Goal: Task Accomplishment & Management: Complete application form

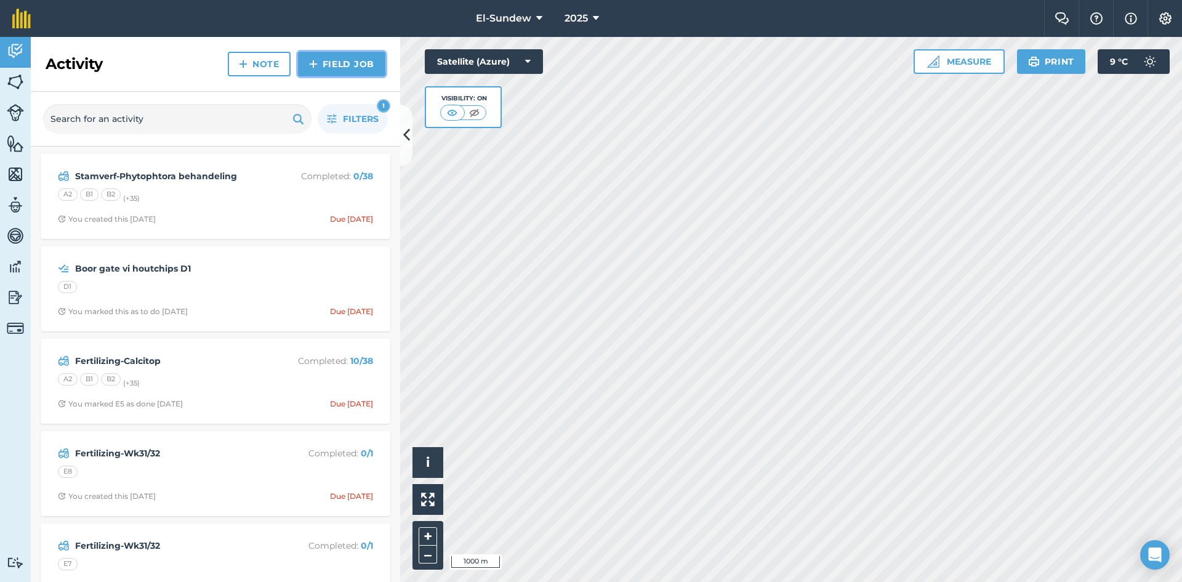
click at [314, 64] on img at bounding box center [313, 64] width 9 height 15
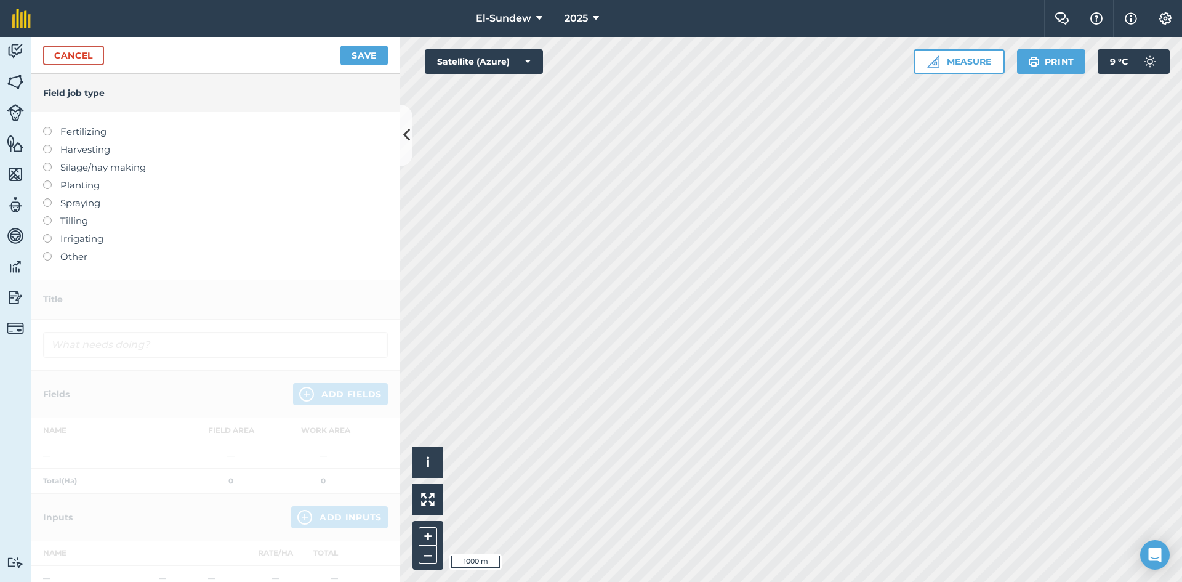
click at [71, 204] on label "Spraying" at bounding box center [215, 203] width 345 height 15
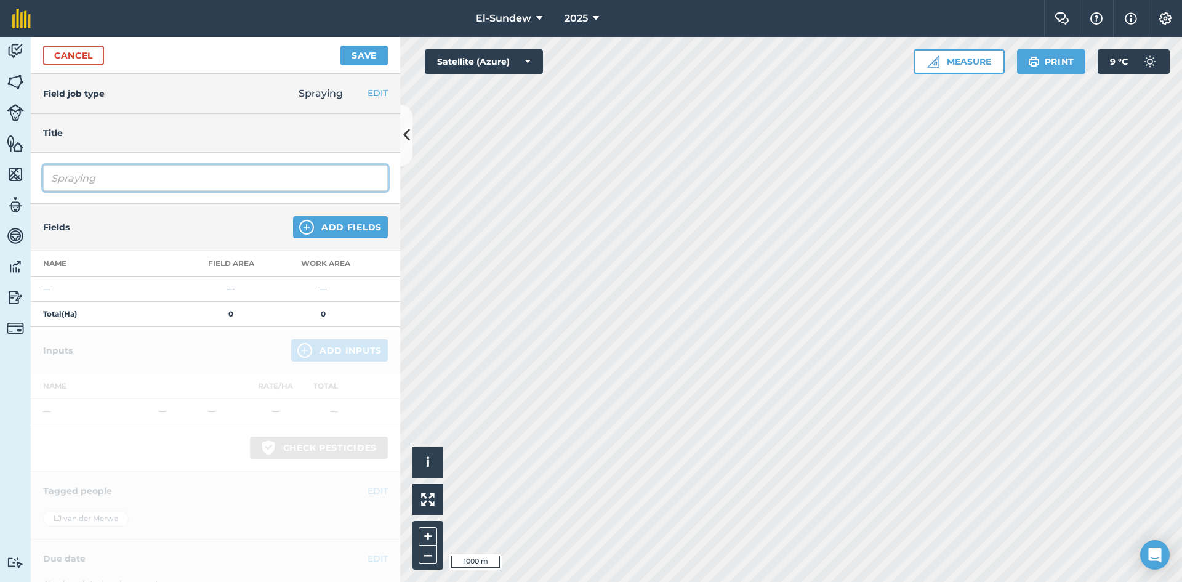
click at [124, 182] on input "Spraying" at bounding box center [215, 178] width 345 height 26
type input "Knopmyt & Silwermyt"
click at [262, 230] on div "Fields Add Fields" at bounding box center [215, 227] width 369 height 47
click at [299, 230] on img at bounding box center [306, 227] width 15 height 15
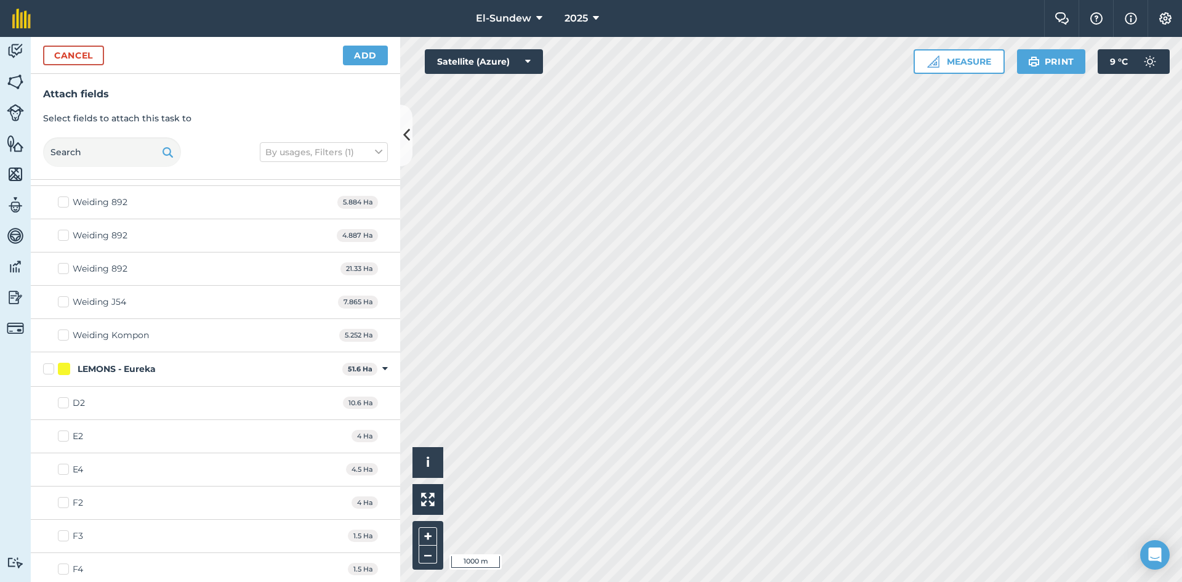
scroll to position [411, 0]
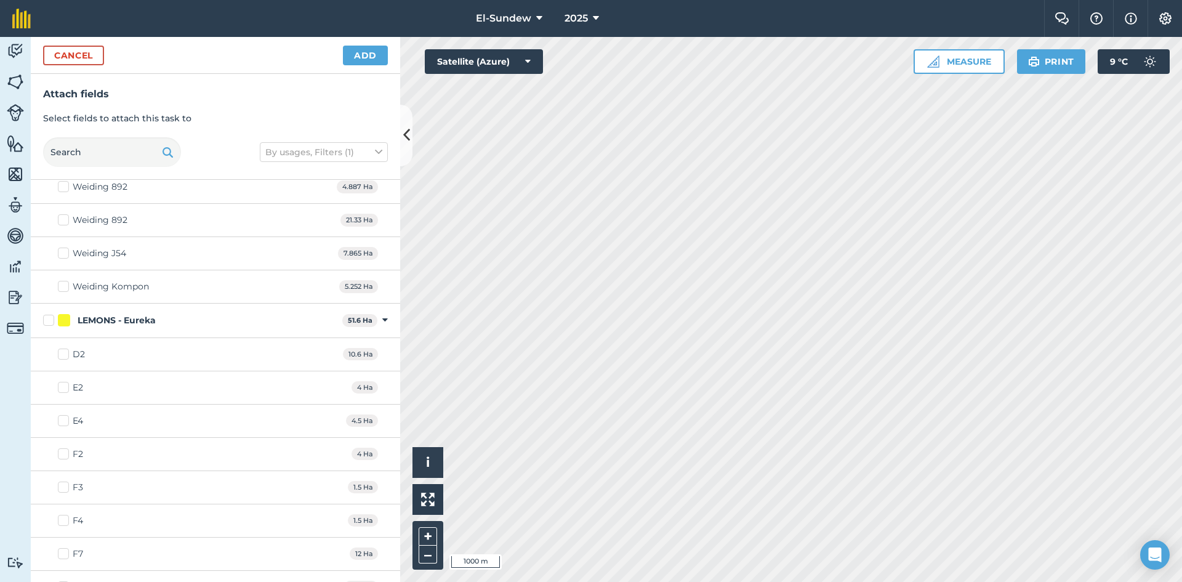
click at [68, 357] on label "D2" at bounding box center [71, 354] width 27 height 13
click at [66, 356] on input "D2" at bounding box center [62, 352] width 8 height 8
checkbox input "true"
click at [50, 323] on label "LEMONS - Eureka" at bounding box center [190, 320] width 294 height 13
click at [50, 322] on input "LEMONS - Eureka" at bounding box center [47, 318] width 8 height 8
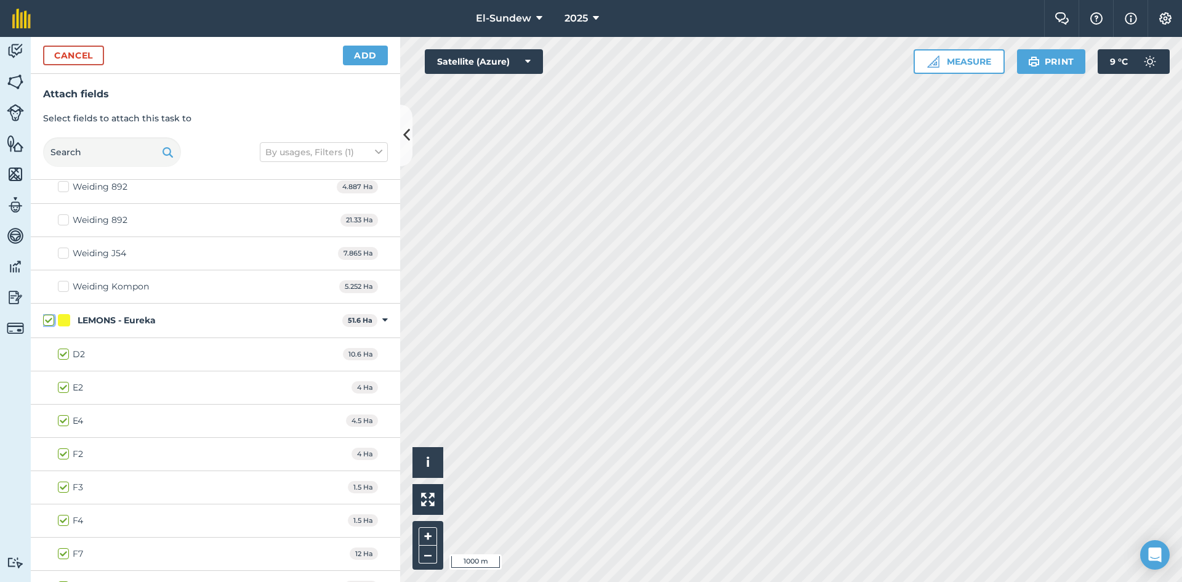
checkbox input "true"
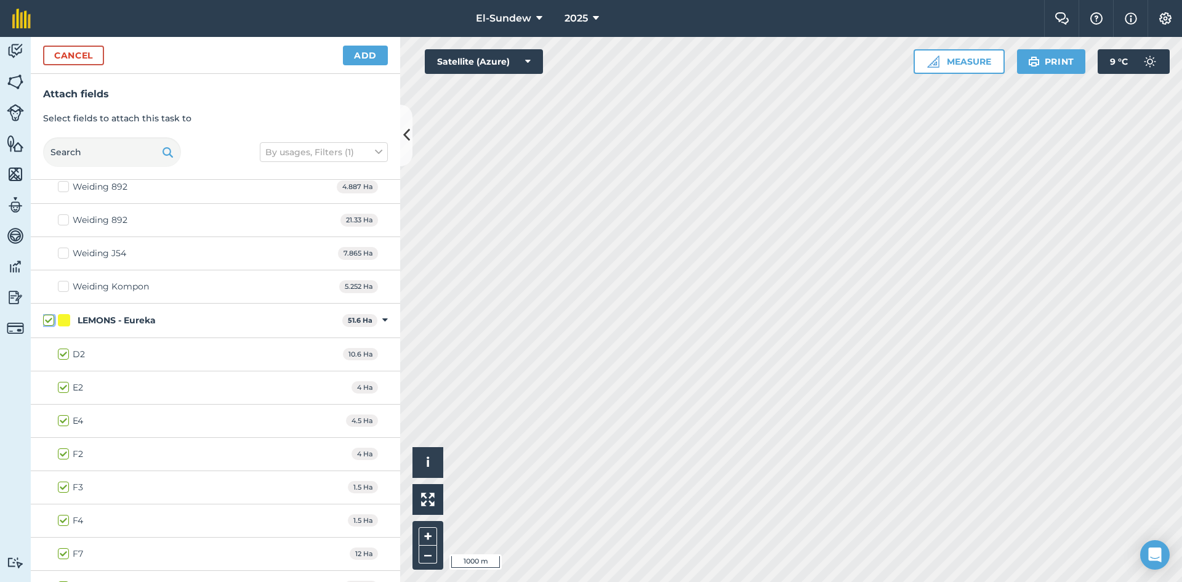
checkbox input "true"
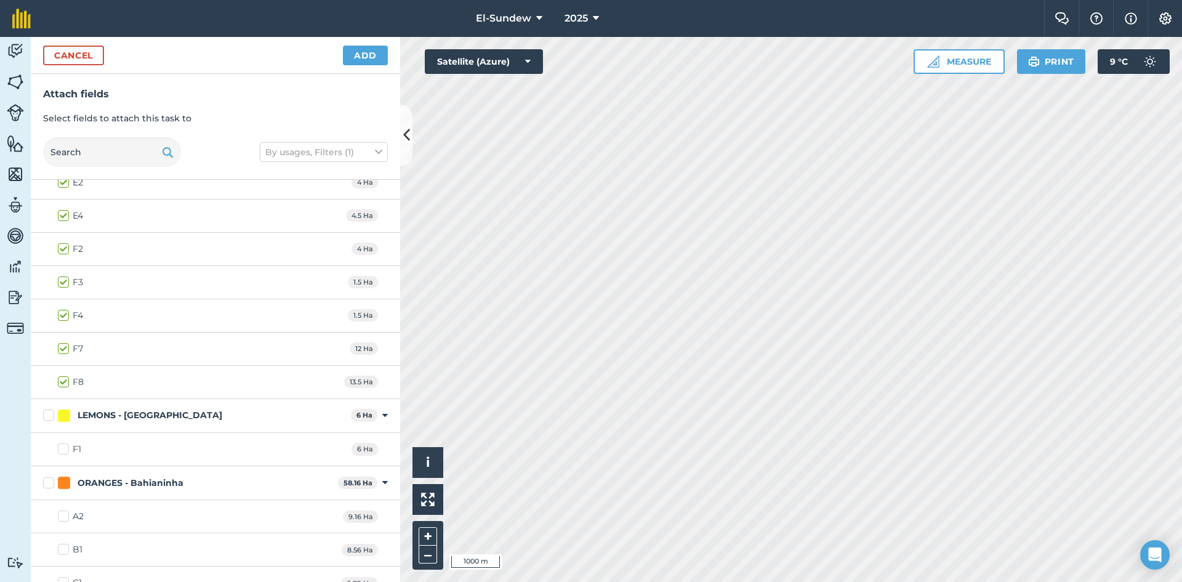
click at [44, 409] on label "LEMONS - [GEOGRAPHIC_DATA]" at bounding box center [194, 415] width 303 height 13
click at [44, 409] on input "LEMONS - [GEOGRAPHIC_DATA]" at bounding box center [47, 413] width 8 height 8
checkbox input "true"
click at [371, 54] on button "Add" at bounding box center [365, 56] width 45 height 20
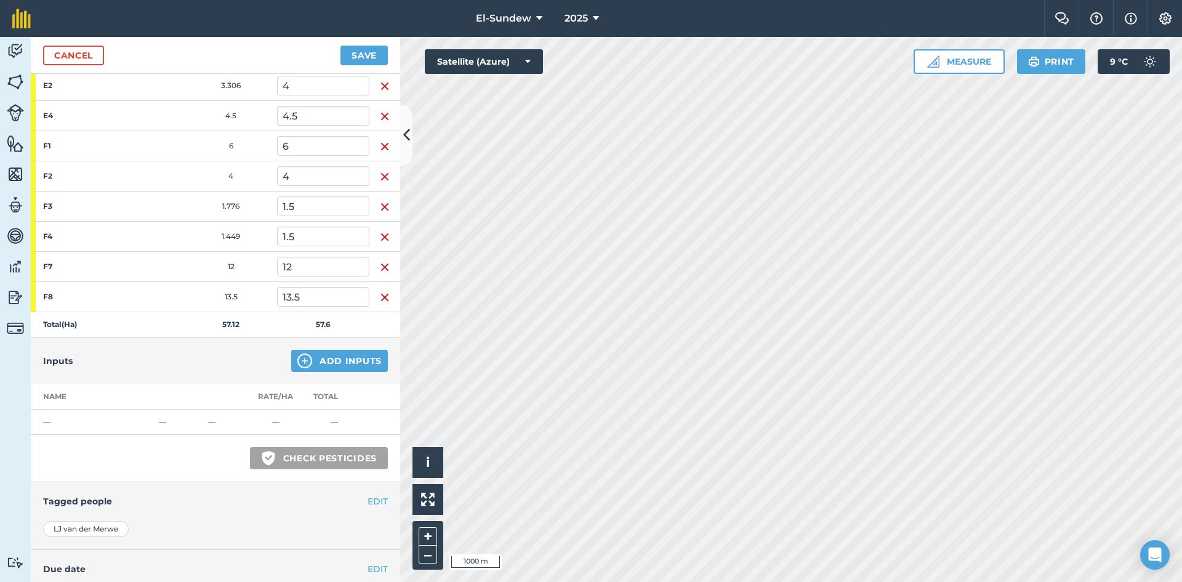
scroll to position [332, 0]
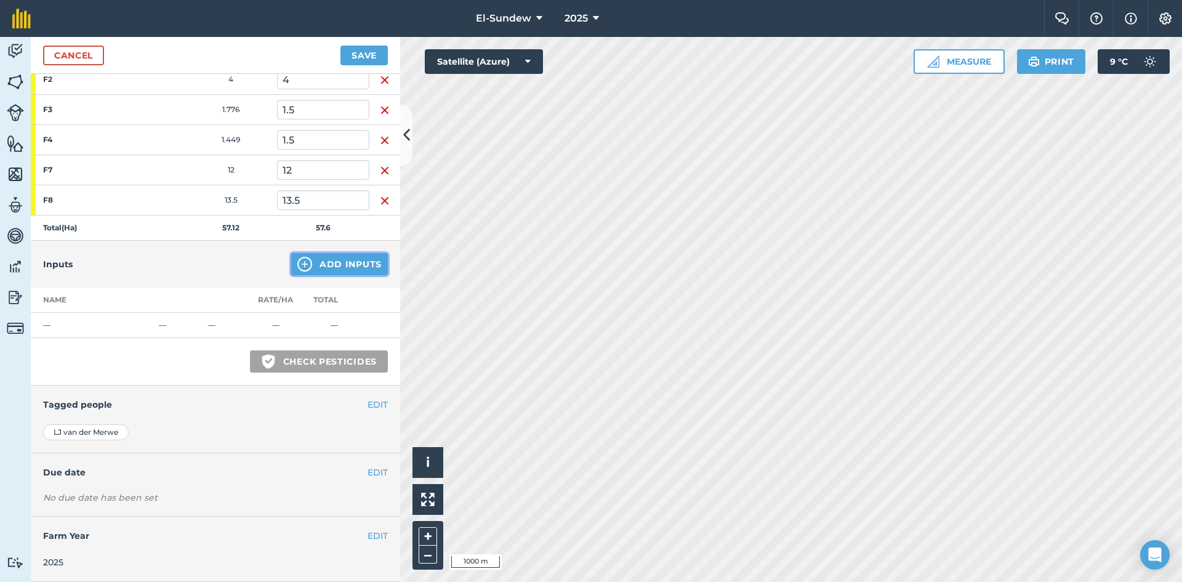
click at [300, 260] on img at bounding box center [304, 264] width 15 height 15
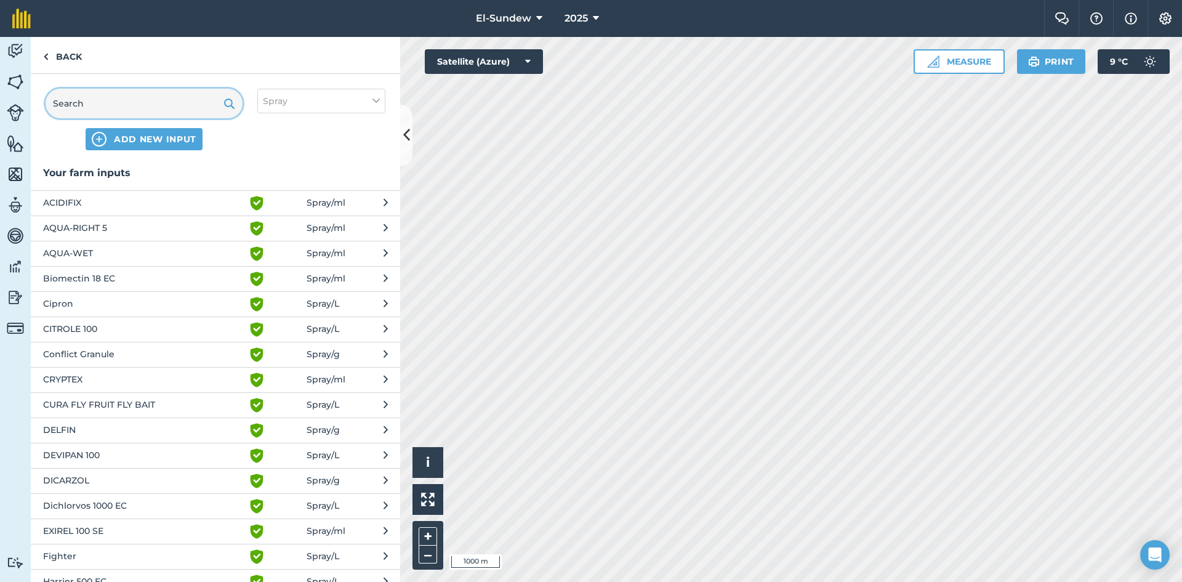
click at [191, 100] on input "text" at bounding box center [144, 104] width 197 height 30
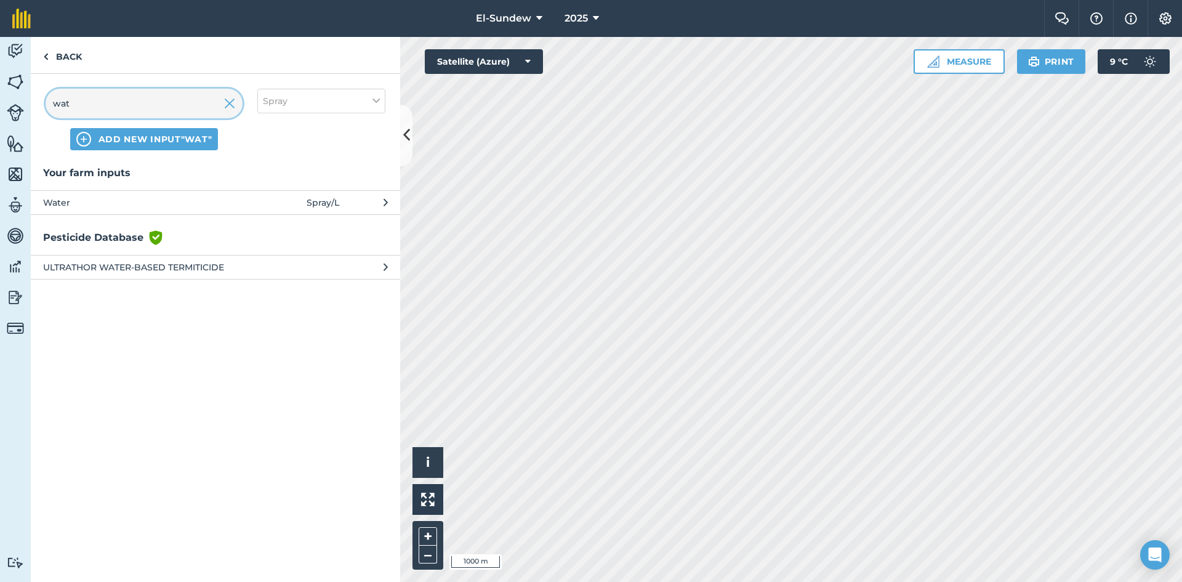
type input "wat"
click at [244, 201] on span "Water" at bounding box center [143, 203] width 201 height 14
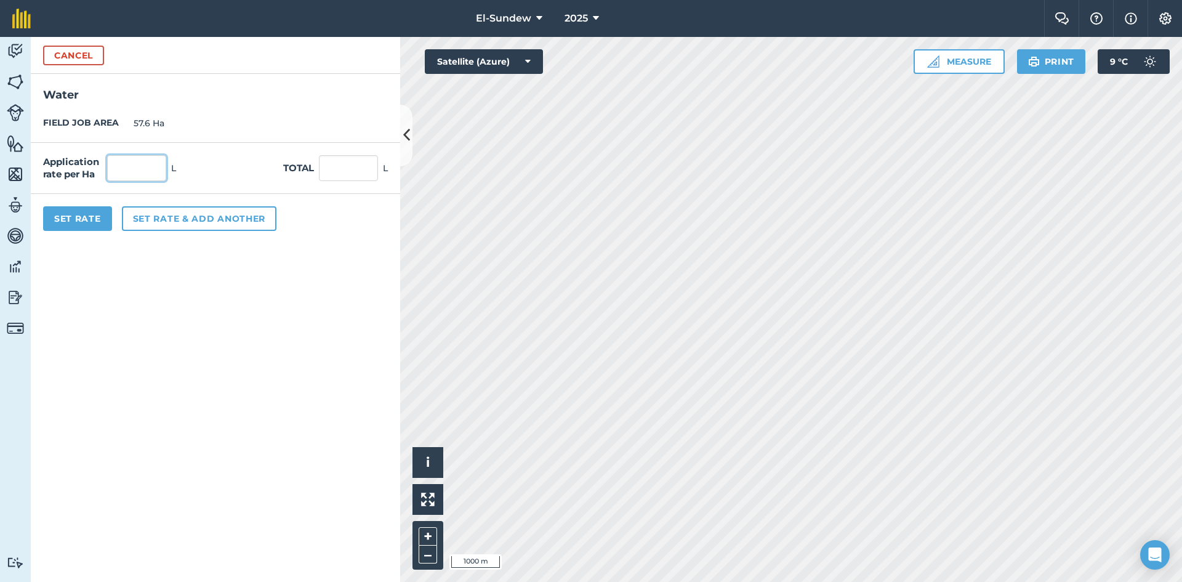
click at [140, 164] on input "text" at bounding box center [136, 168] width 59 height 26
type input "4,700"
type input "270,720"
click at [179, 216] on button "Set rate & add another" at bounding box center [199, 218] width 155 height 25
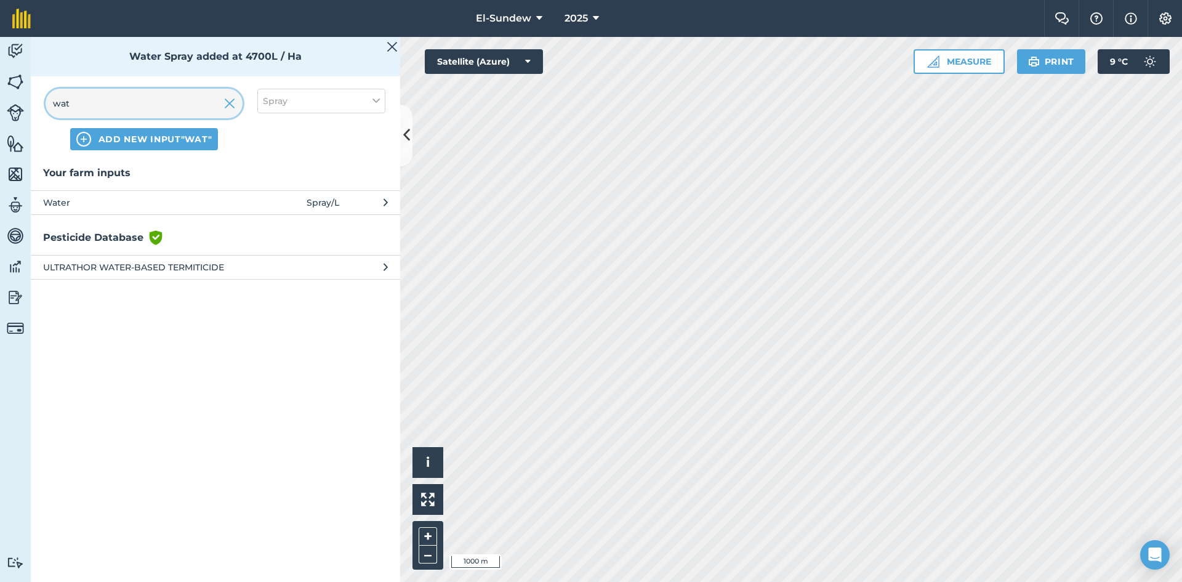
click at [152, 96] on input "wat" at bounding box center [144, 104] width 197 height 30
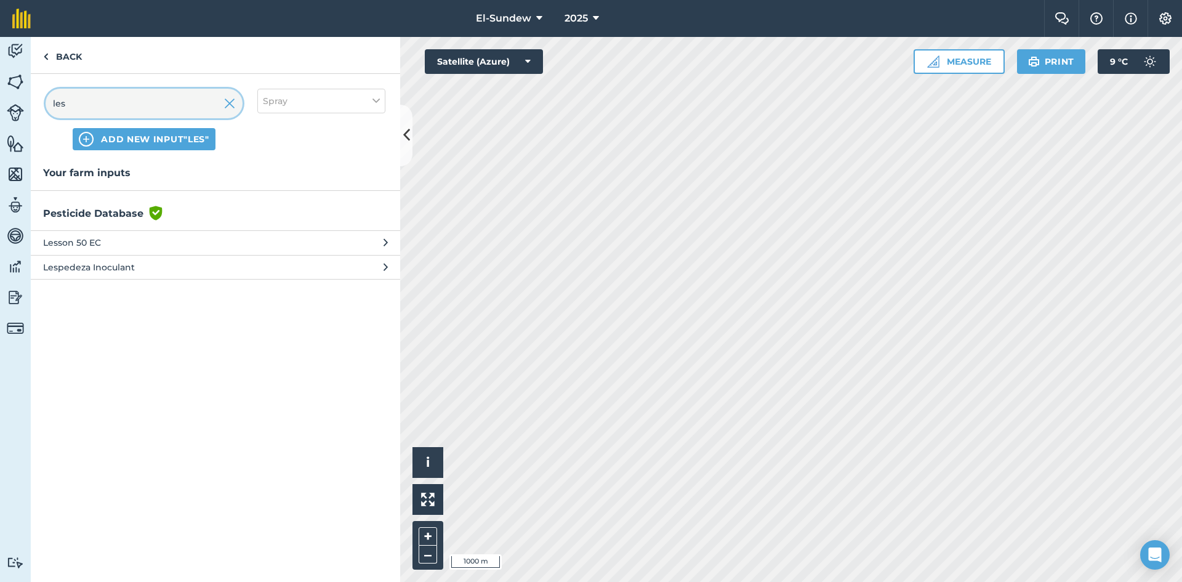
type input "les"
click at [216, 239] on span "Lesson 50 EC" at bounding box center [143, 243] width 201 height 14
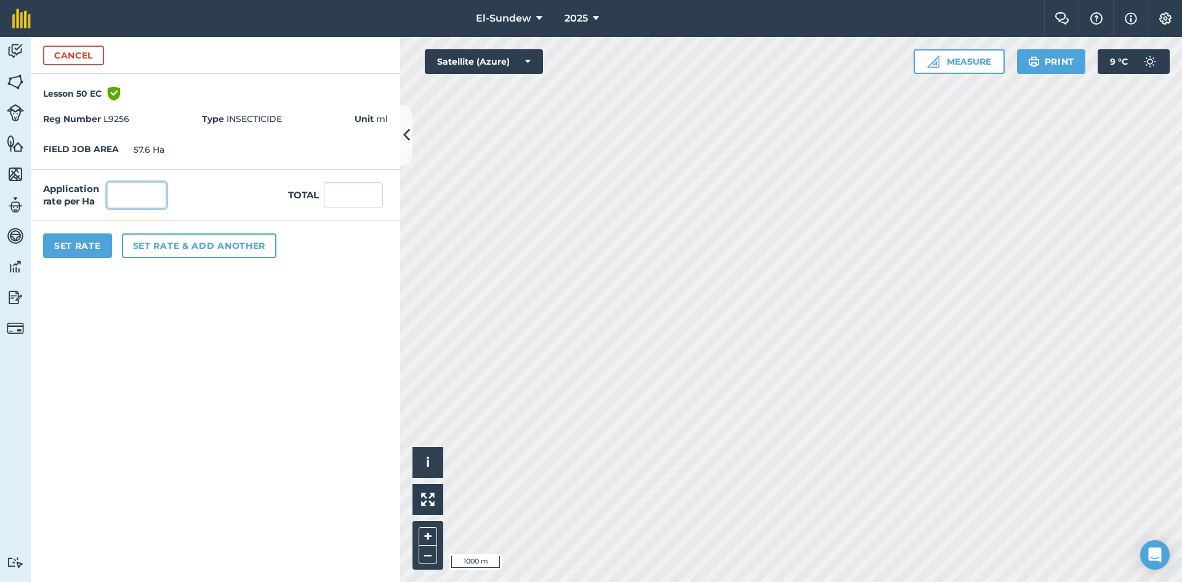
click at [158, 195] on input "text" at bounding box center [136, 195] width 59 height 26
type input "7,050"
type input "406,080"
click at [163, 225] on div "Set Rate Set rate & add another" at bounding box center [215, 245] width 369 height 49
click at [164, 244] on button "Set rate & add another" at bounding box center [199, 245] width 155 height 25
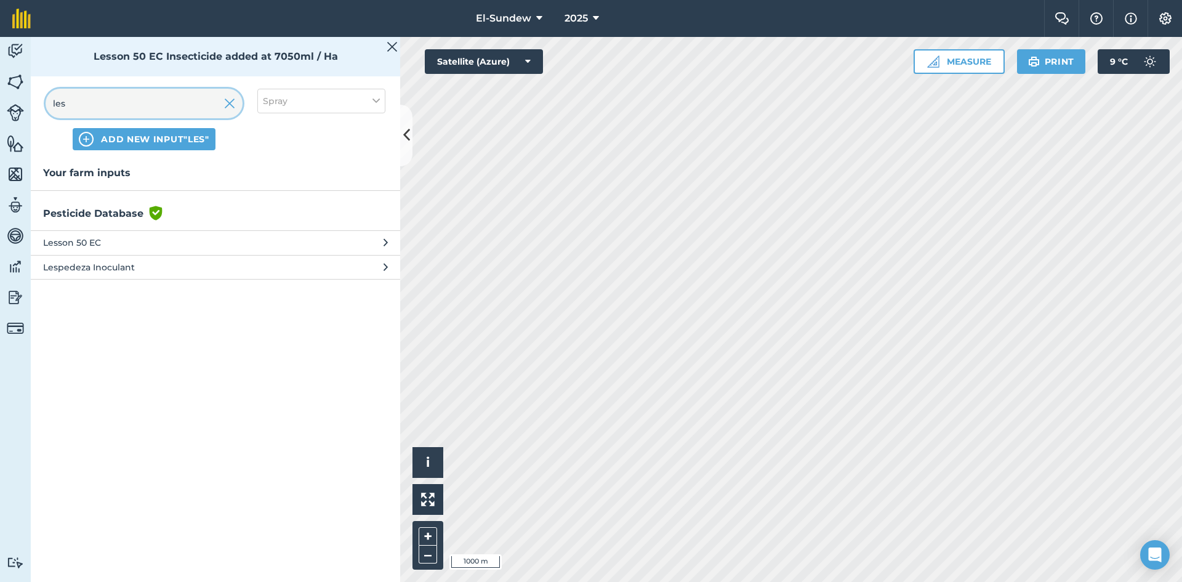
click at [161, 103] on input "les" at bounding box center [144, 104] width 197 height 30
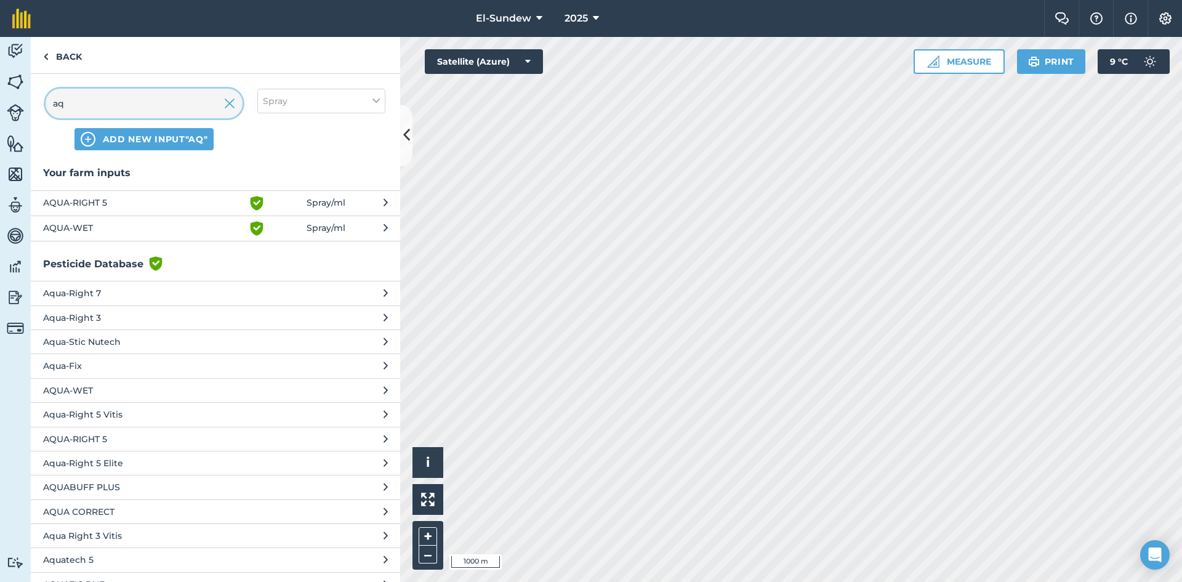
type input "aq"
click at [209, 223] on span "AQUA-WET" at bounding box center [143, 228] width 201 height 15
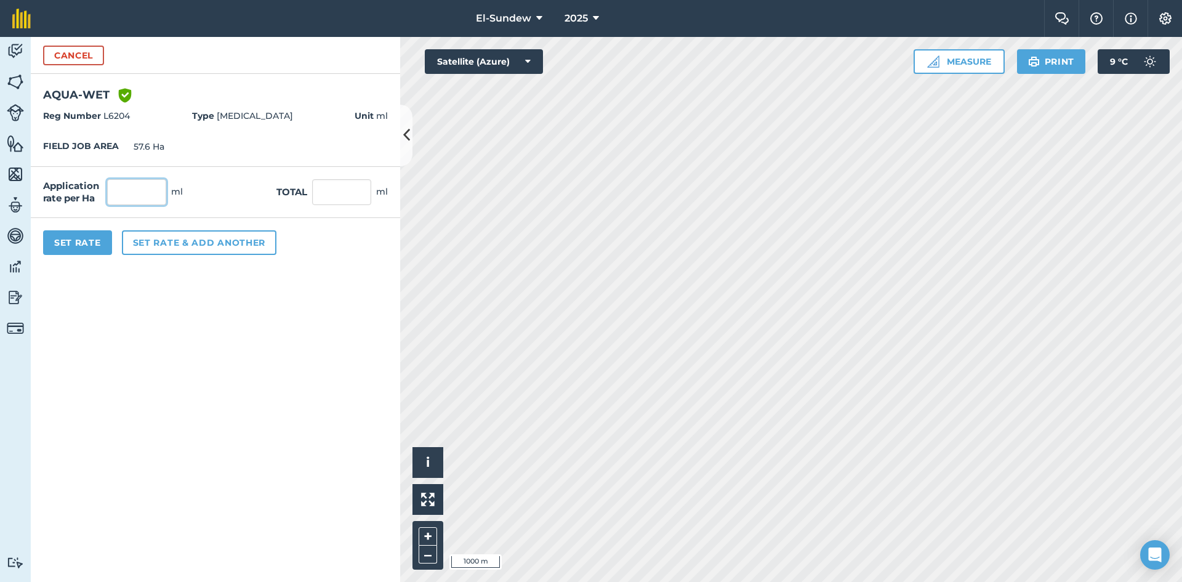
click at [160, 189] on input "text" at bounding box center [136, 192] width 59 height 26
type input "940"
type input "54,144"
click at [105, 303] on form "Cancel AQUA-WET Green shield with white tick Reg Number L6204 Type [MEDICAL_DAT…" at bounding box center [215, 309] width 369 height 545
click at [98, 252] on button "Set Rate" at bounding box center [77, 242] width 69 height 25
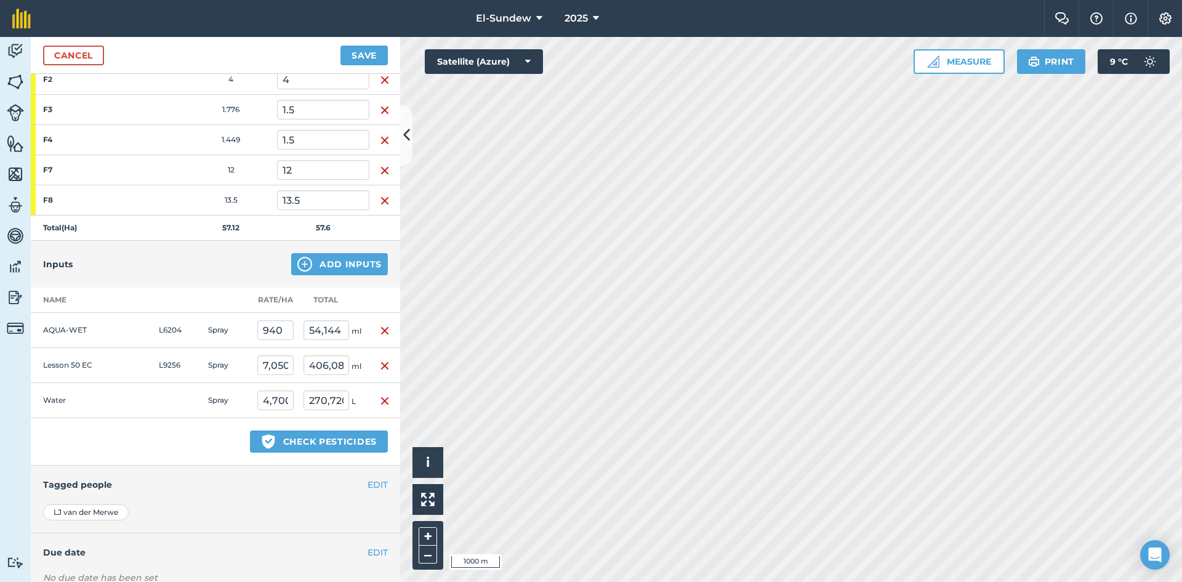
scroll to position [413, 0]
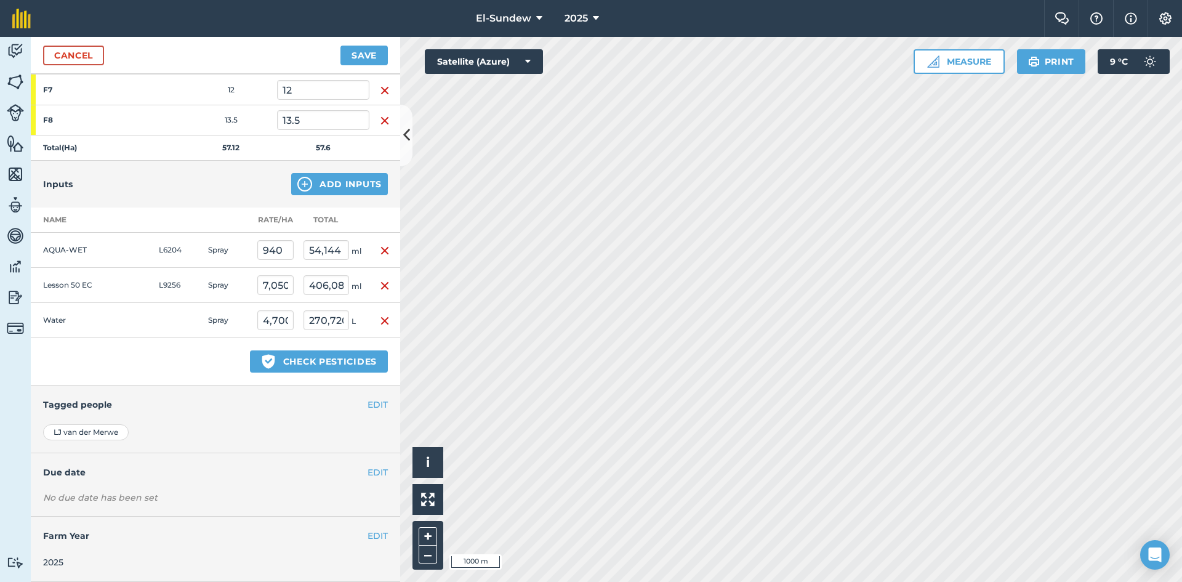
click at [356, 472] on h4 "Due date" at bounding box center [215, 472] width 345 height 14
click at [374, 477] on button "EDIT" at bounding box center [378, 472] width 20 height 14
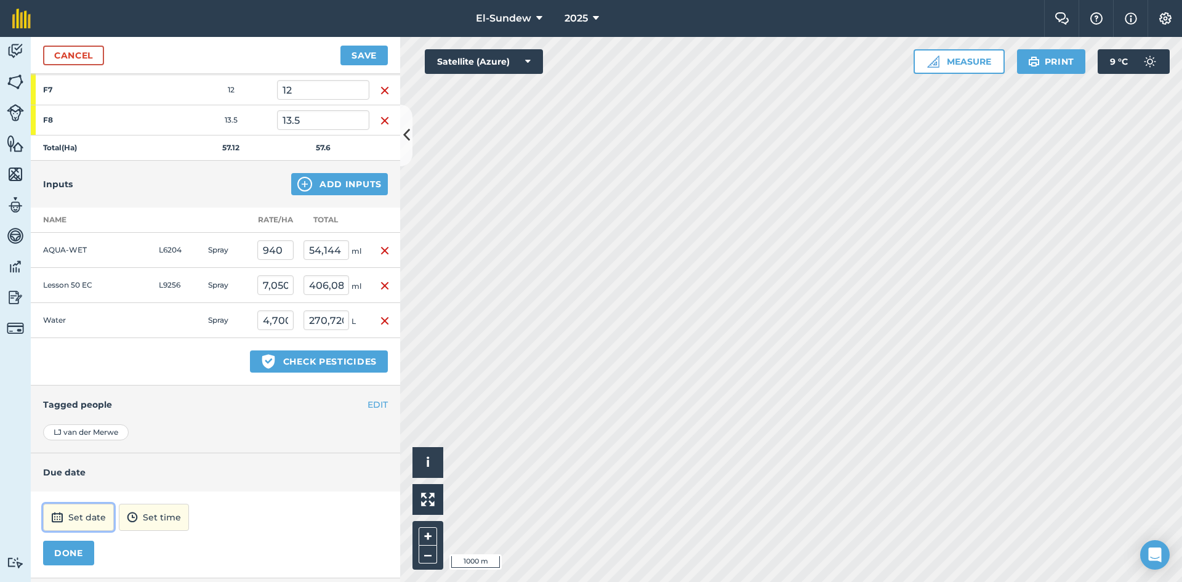
click at [83, 511] on button "Set date" at bounding box center [78, 517] width 71 height 27
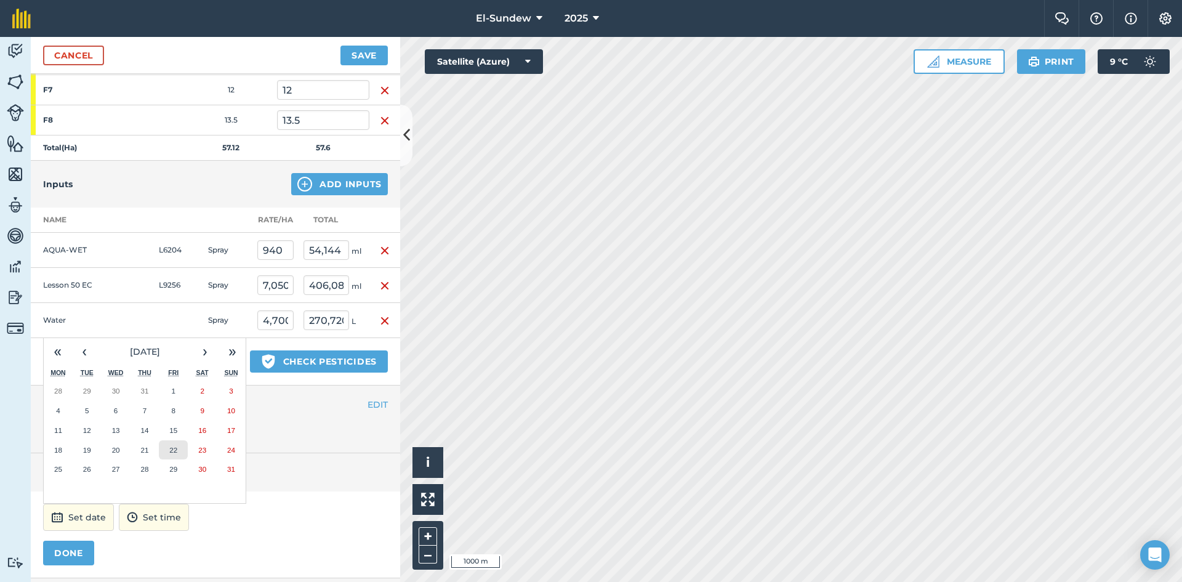
click at [163, 445] on button "22" at bounding box center [173, 450] width 29 height 20
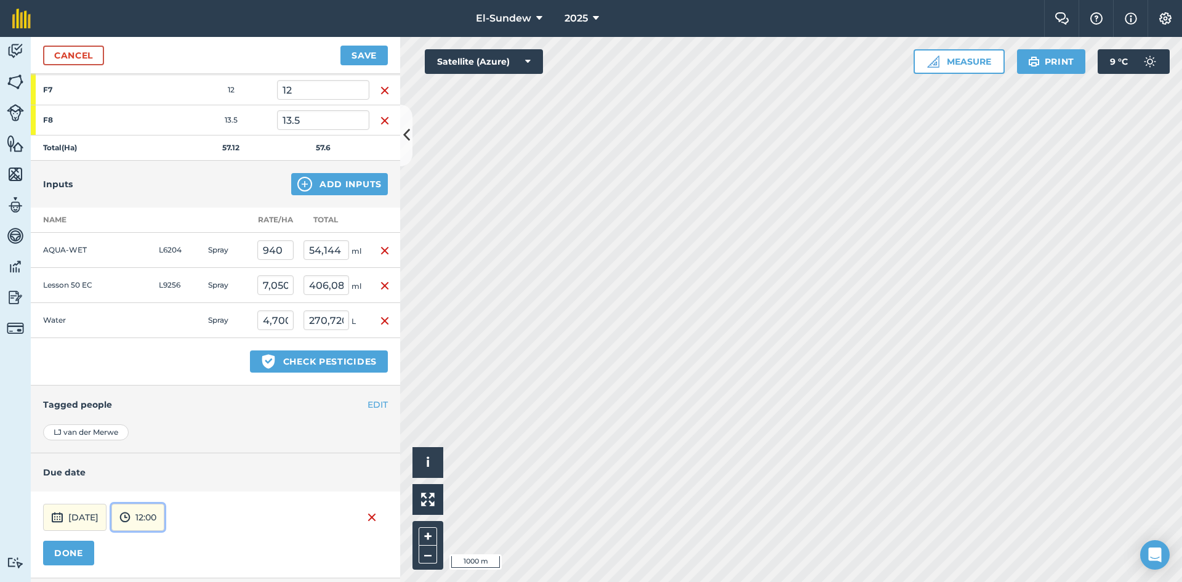
click at [164, 514] on button "12:00" at bounding box center [137, 517] width 53 height 27
click at [170, 440] on button "17:00" at bounding box center [141, 437] width 58 height 20
click at [78, 546] on button "DONE" at bounding box center [68, 553] width 51 height 25
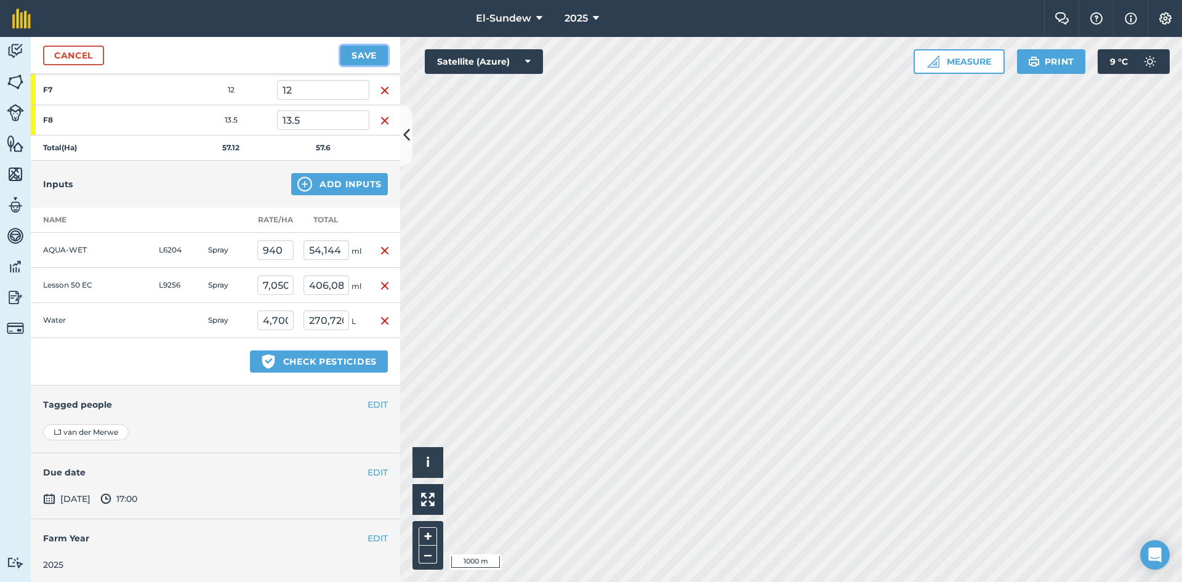
click at [347, 54] on button "Save" at bounding box center [364, 56] width 47 height 20
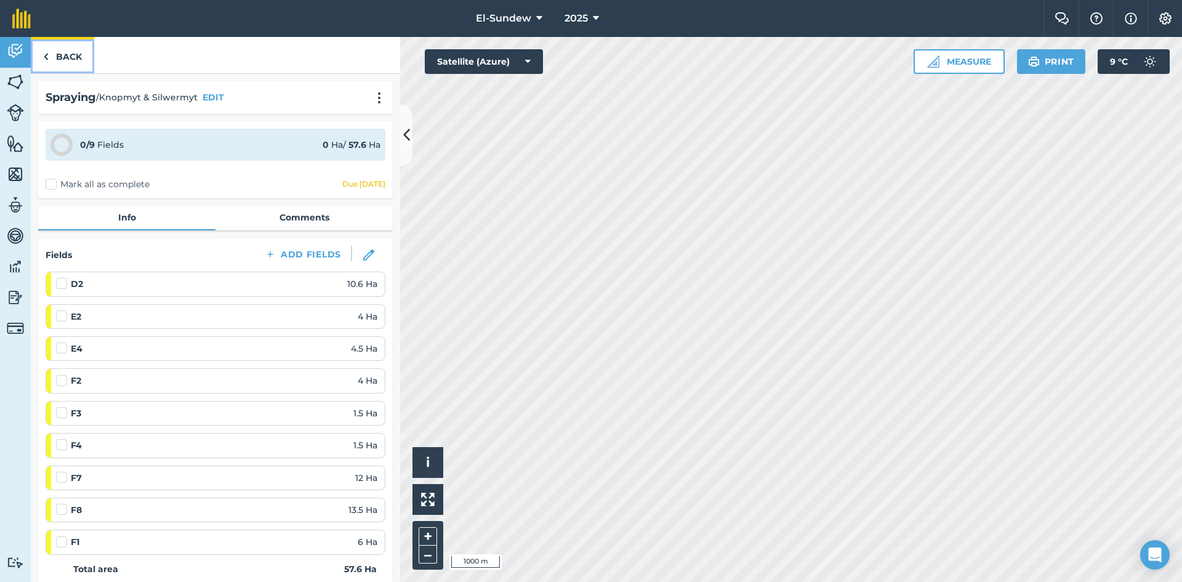
click at [81, 60] on link "Back" at bounding box center [62, 55] width 63 height 36
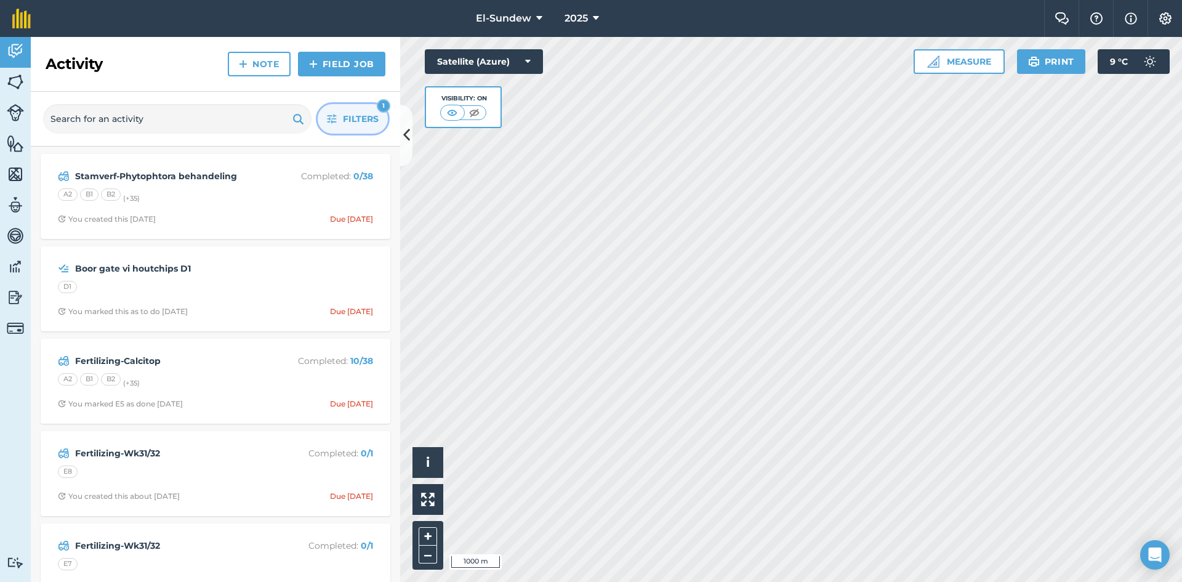
click at [323, 119] on button "Filters 1" at bounding box center [353, 119] width 70 height 30
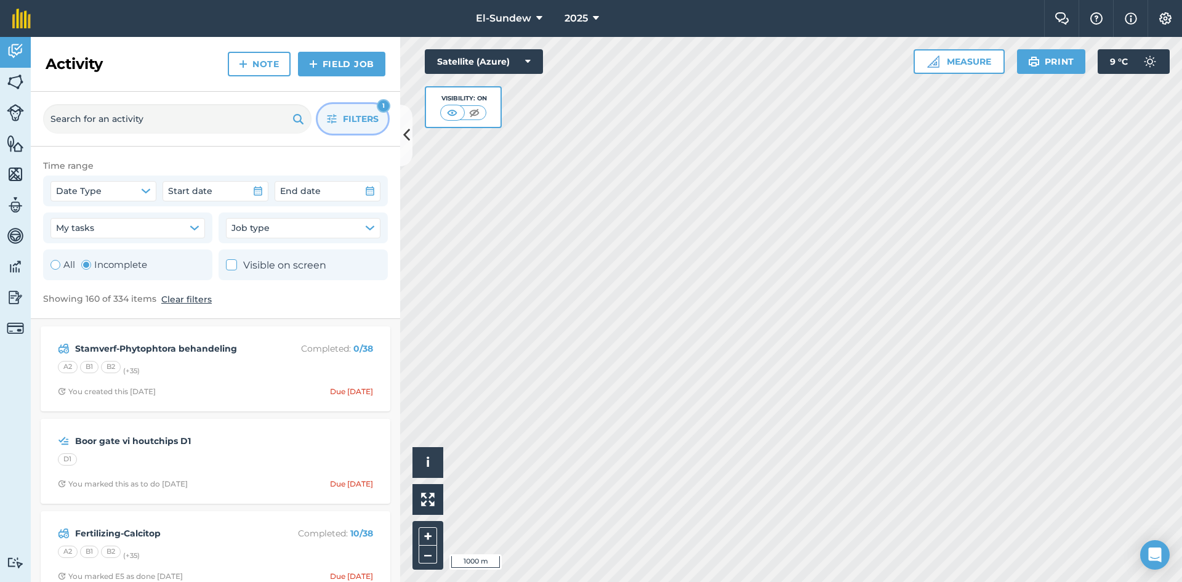
click at [68, 266] on label "All" at bounding box center [62, 264] width 25 height 15
radio input "true"
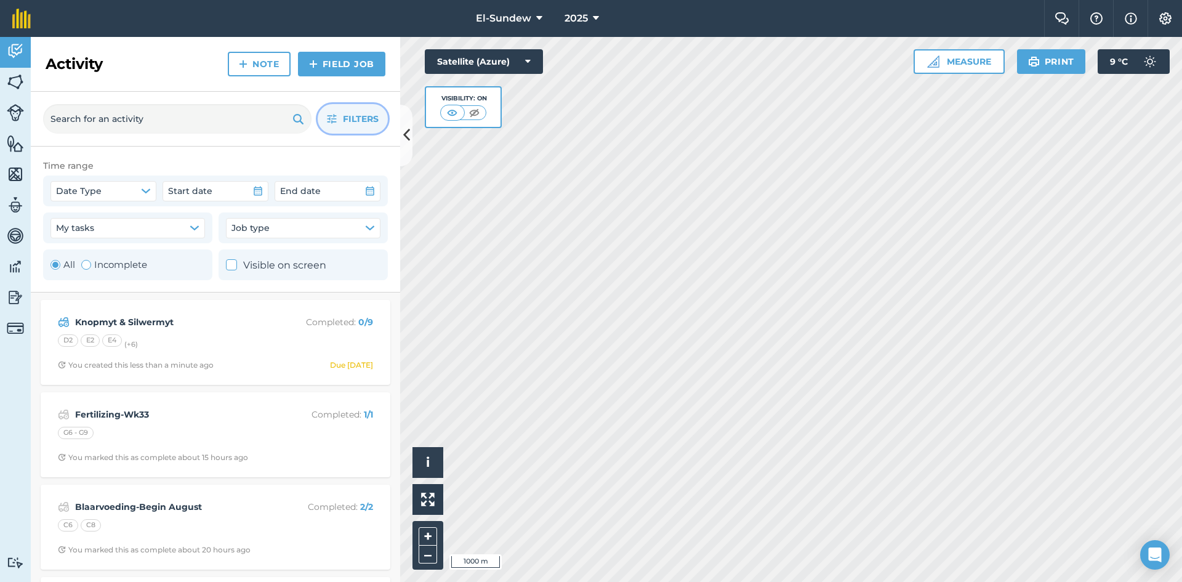
click at [331, 118] on icon "button" at bounding box center [332, 119] width 10 height 10
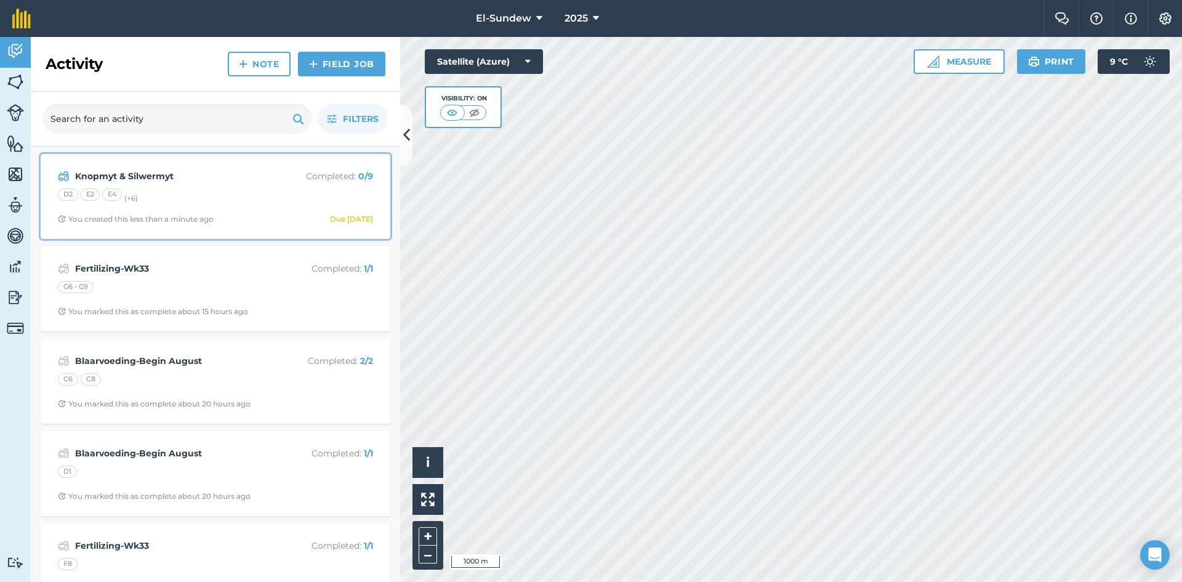
click at [226, 198] on div "D2 E2 E4 (+ 6 )" at bounding box center [215, 196] width 315 height 16
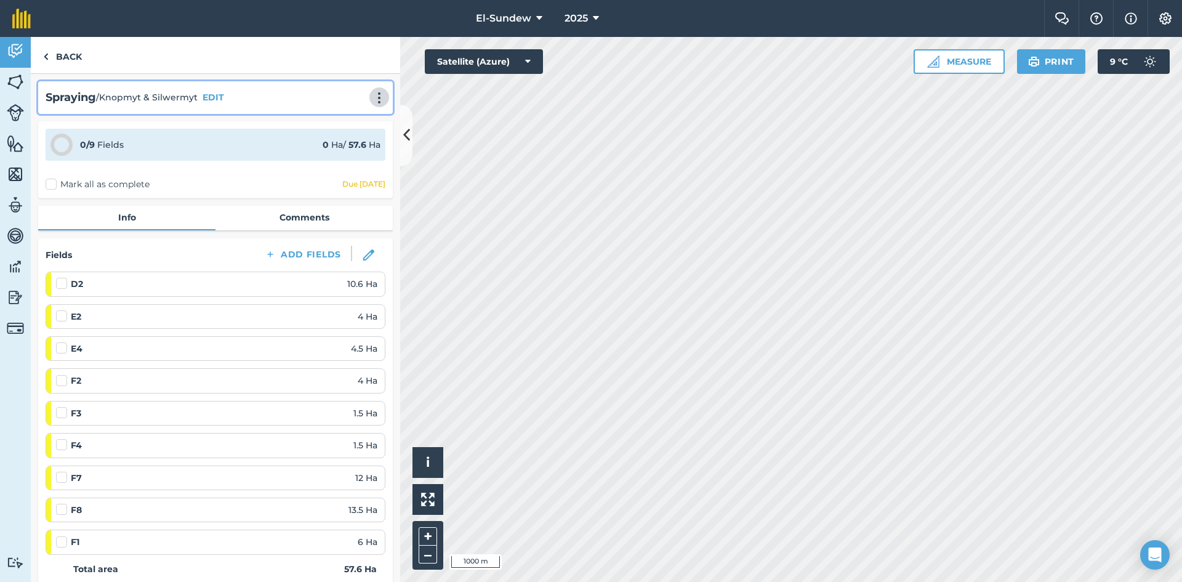
click at [374, 101] on img at bounding box center [379, 98] width 15 height 12
click at [341, 127] on link "Print" at bounding box center [353, 124] width 79 height 25
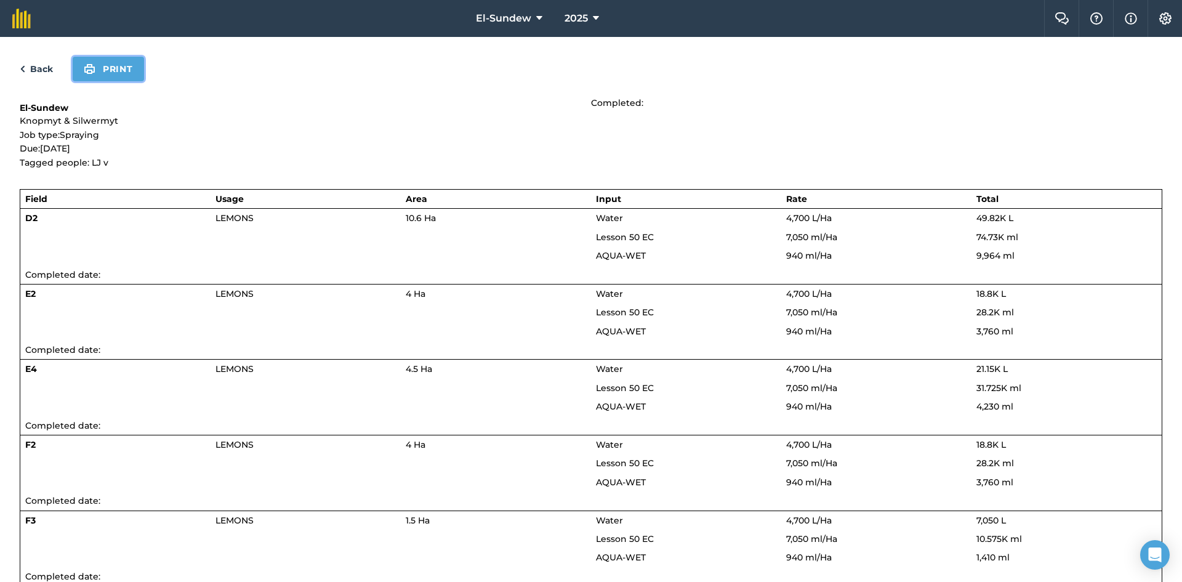
click at [115, 62] on button "Print" at bounding box center [108, 69] width 71 height 25
click at [43, 75] on link "Back" at bounding box center [36, 69] width 33 height 15
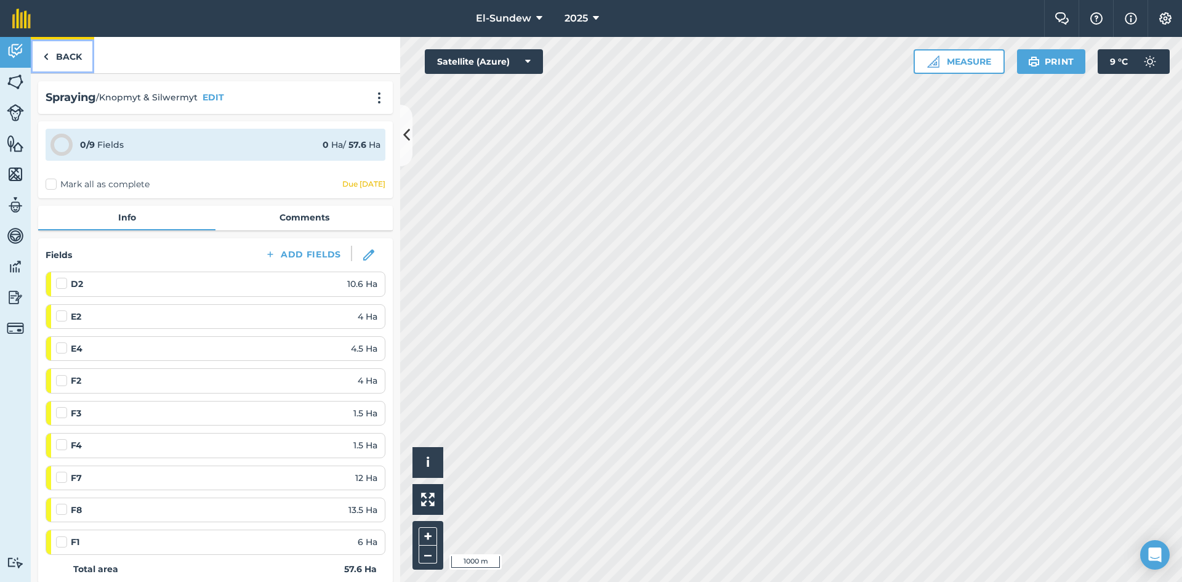
click at [68, 60] on link "Back" at bounding box center [62, 55] width 63 height 36
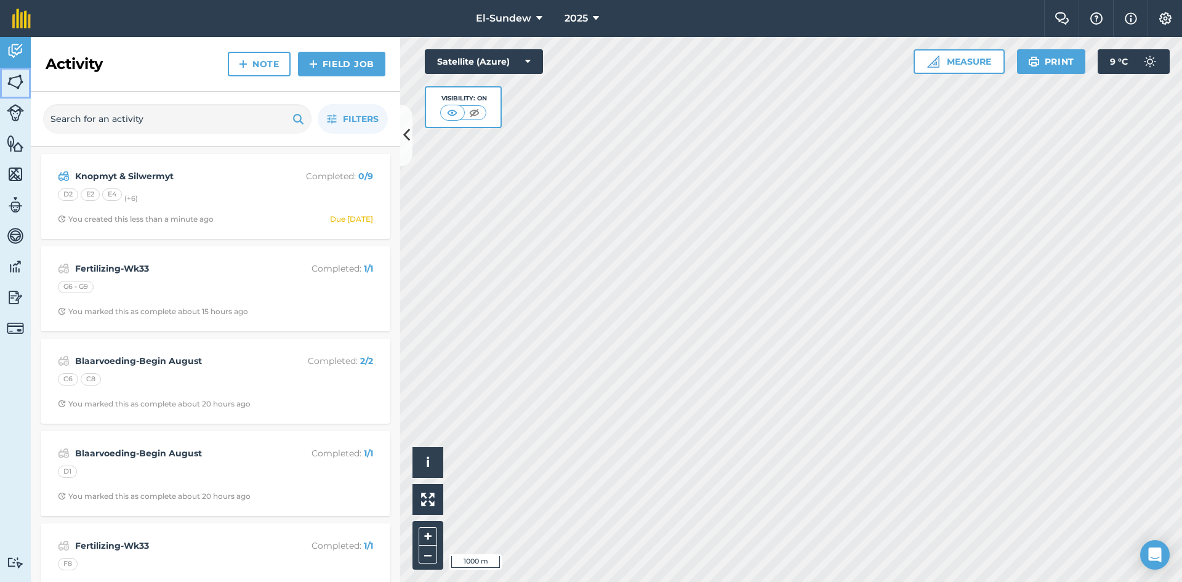
click at [24, 84] on link "Fields" at bounding box center [15, 83] width 31 height 31
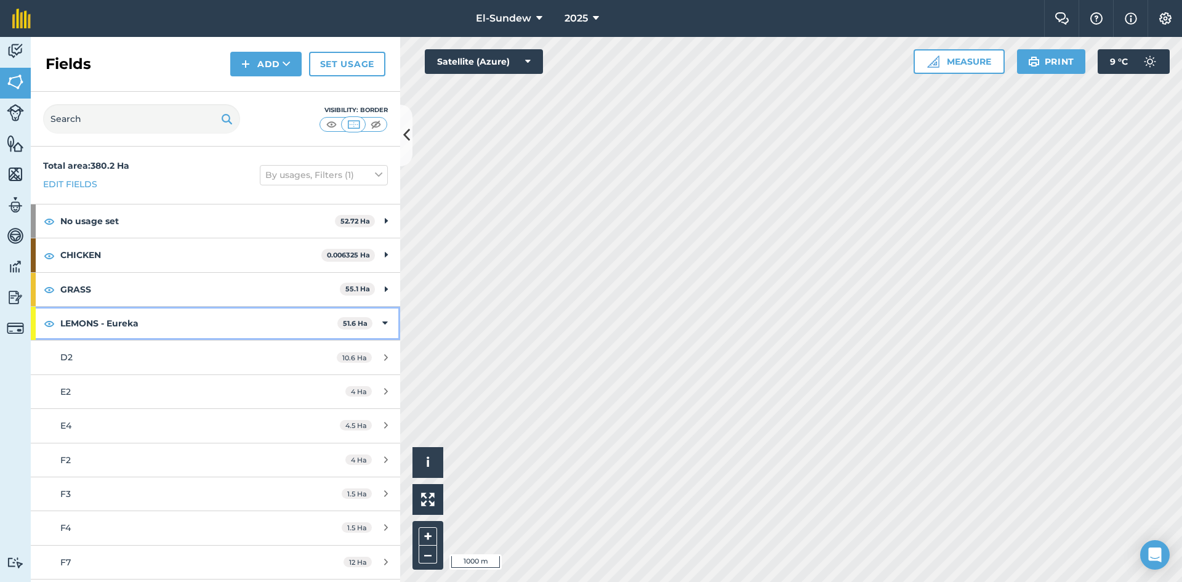
click at [263, 317] on strong "LEMONS - Eureka" at bounding box center [198, 323] width 277 height 33
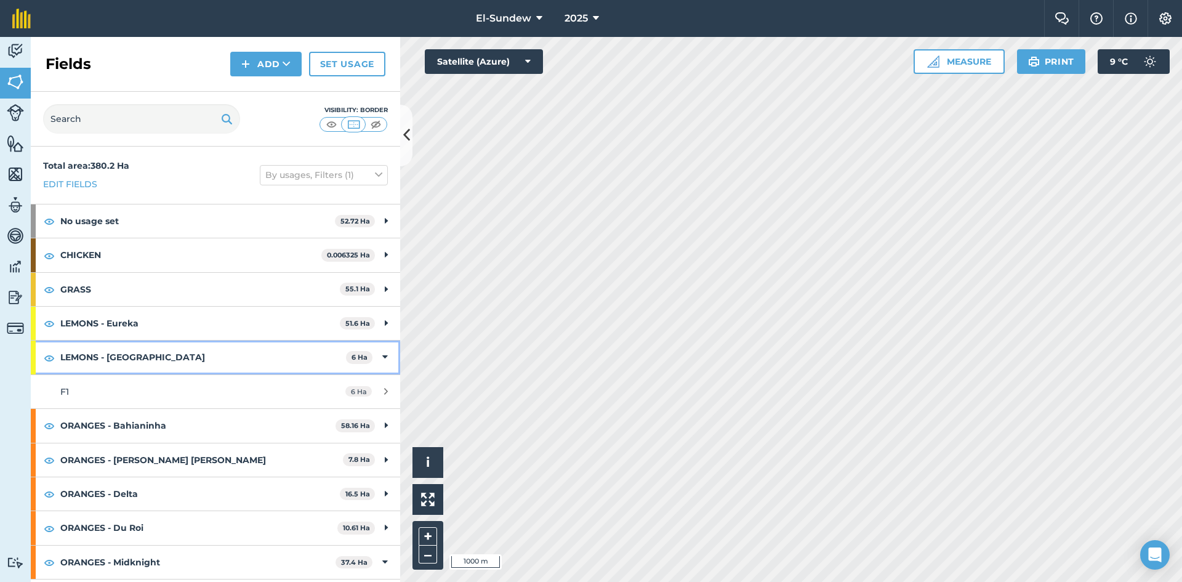
click at [174, 363] on strong "LEMONS - [GEOGRAPHIC_DATA]" at bounding box center [203, 357] width 286 height 33
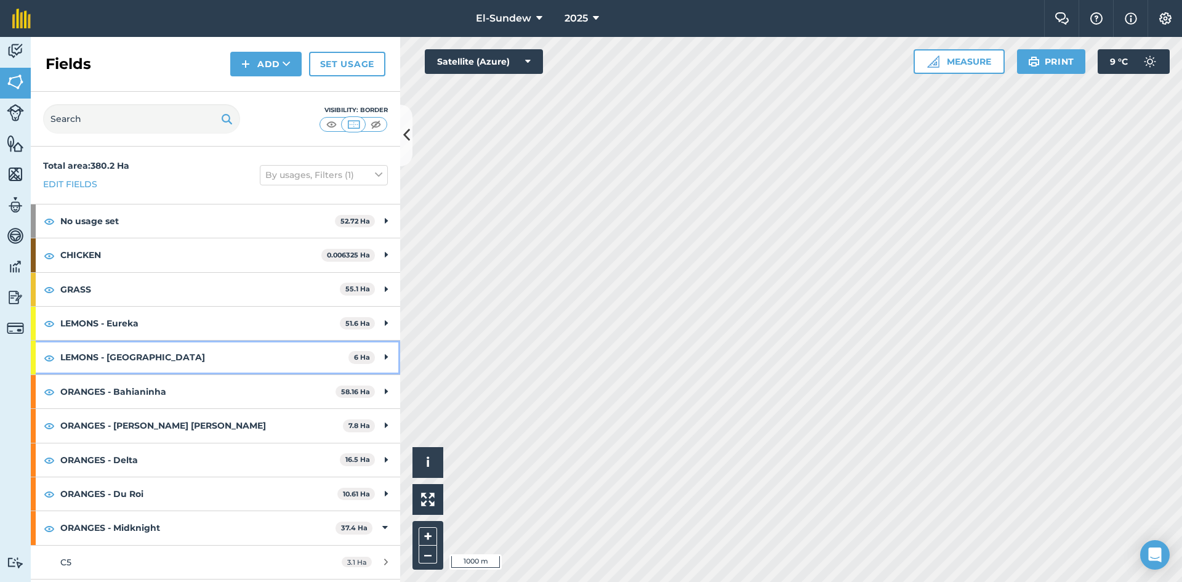
scroll to position [205, 0]
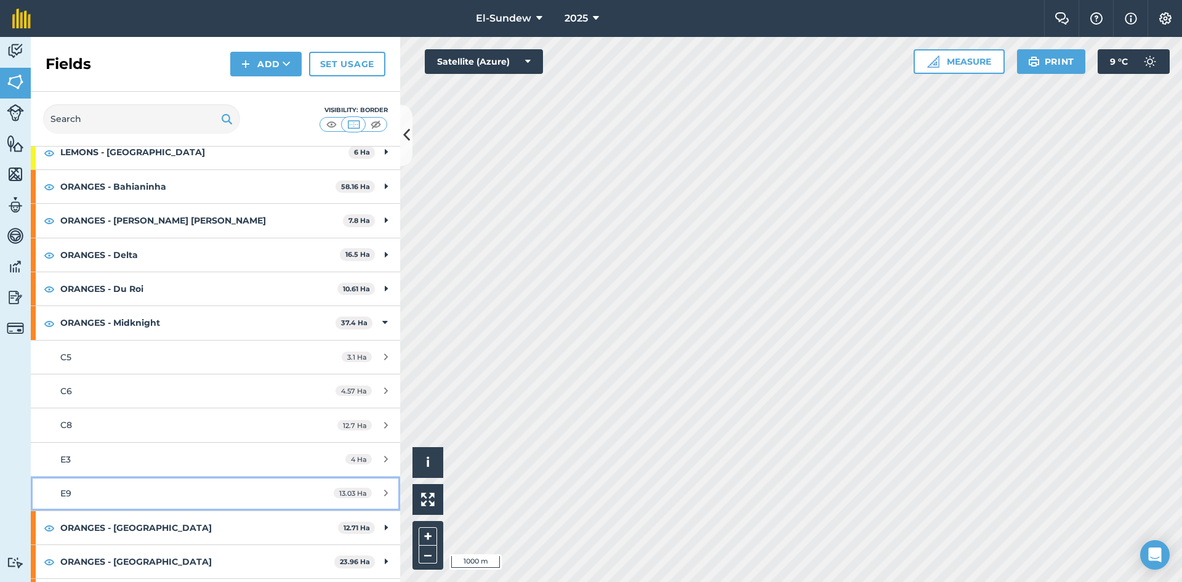
click at [171, 498] on div "E9" at bounding box center [176, 493] width 232 height 14
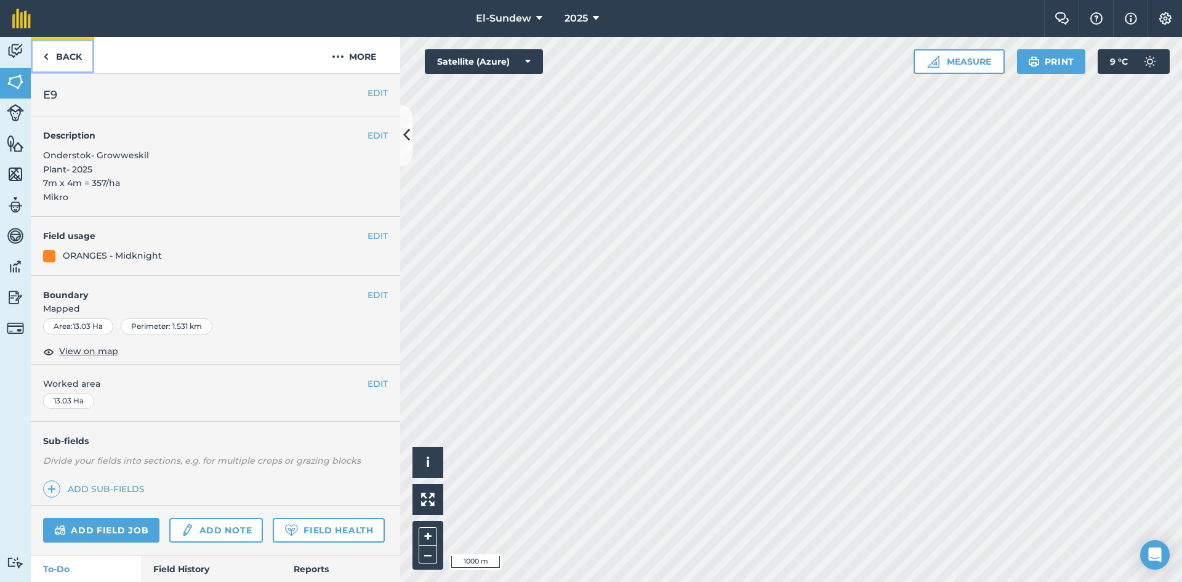
click at [79, 51] on link "Back" at bounding box center [62, 55] width 63 height 36
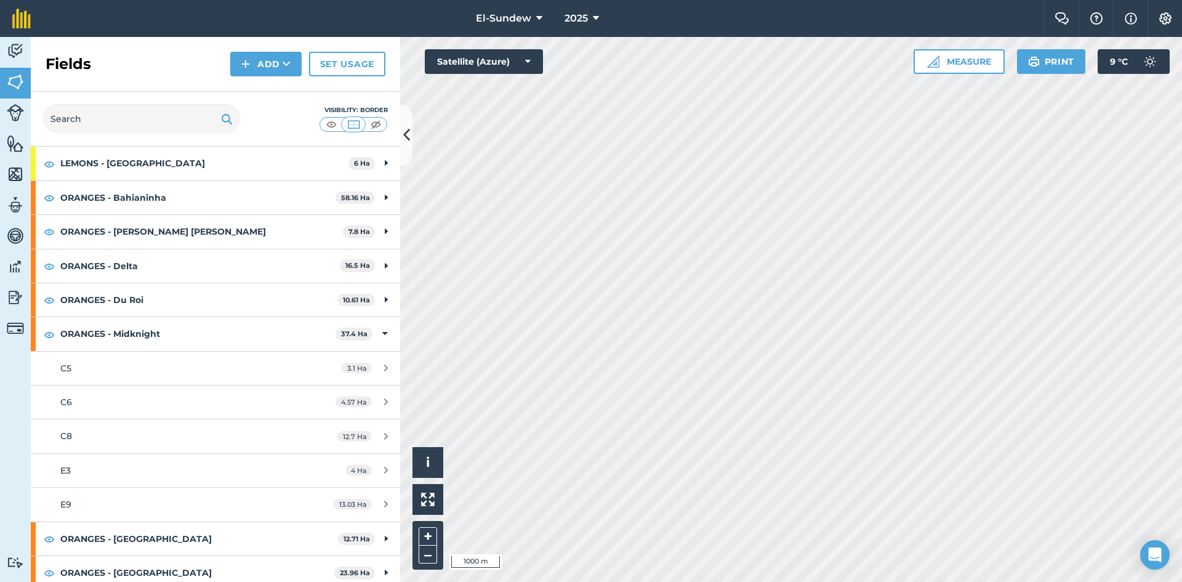
scroll to position [205, 0]
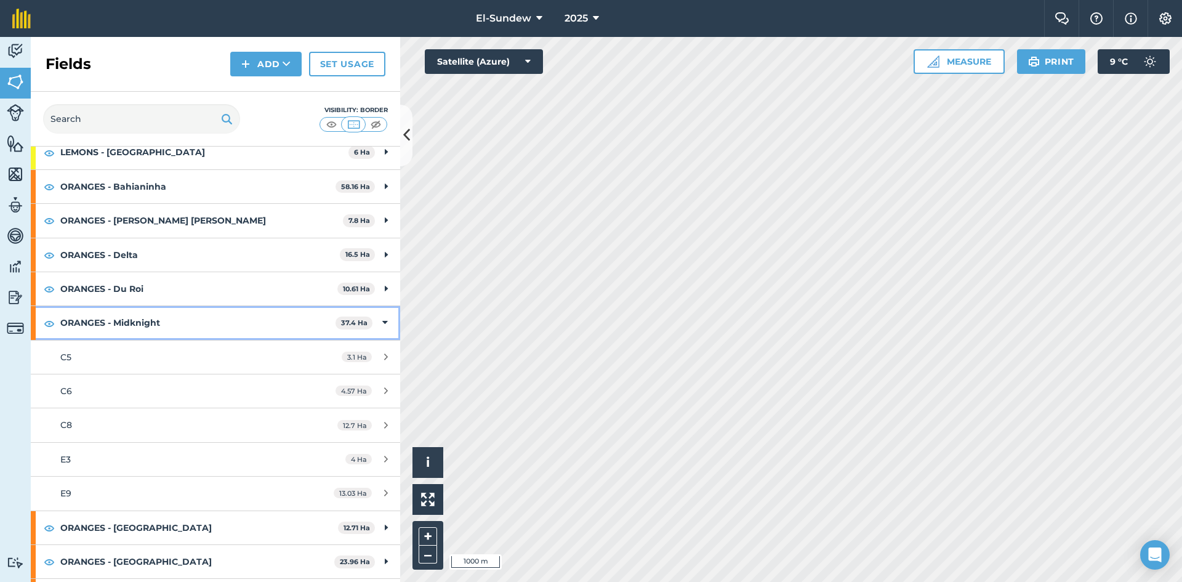
click at [204, 329] on strong "ORANGES - Midknight" at bounding box center [197, 322] width 275 height 33
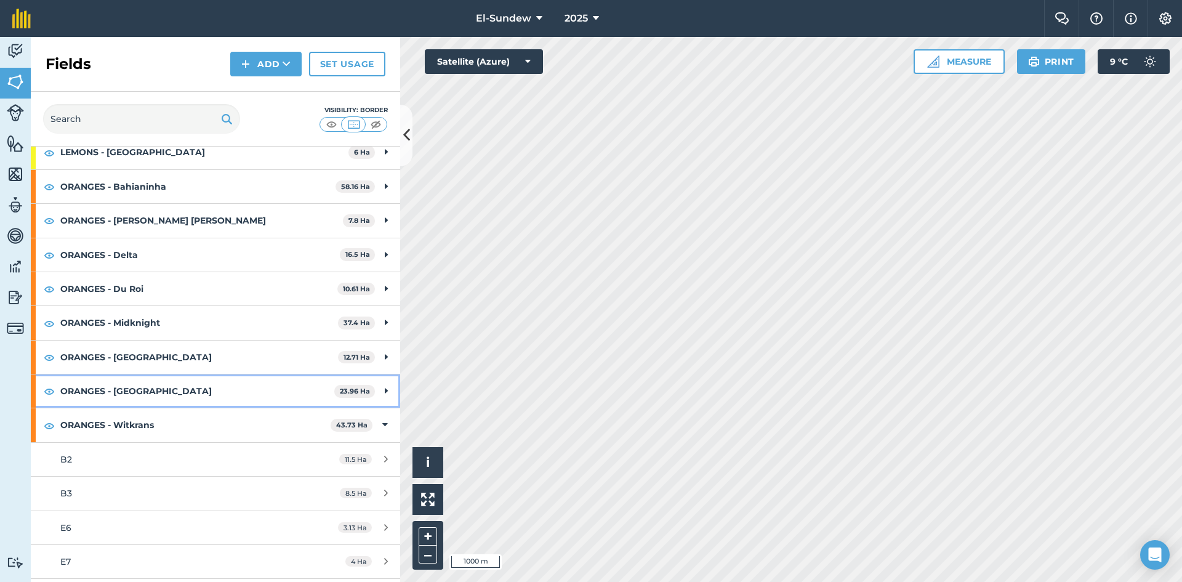
click at [194, 398] on strong "ORANGES - [GEOGRAPHIC_DATA]" at bounding box center [197, 390] width 274 height 33
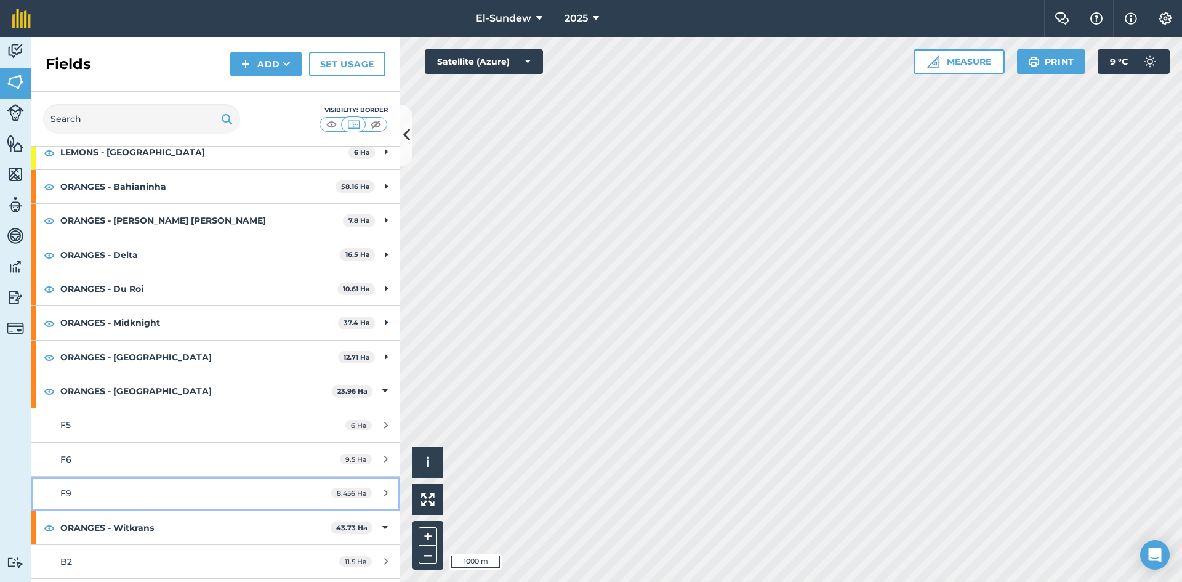
click at [193, 494] on div "F9" at bounding box center [176, 493] width 232 height 14
